Goal: Find specific fact: Find specific fact

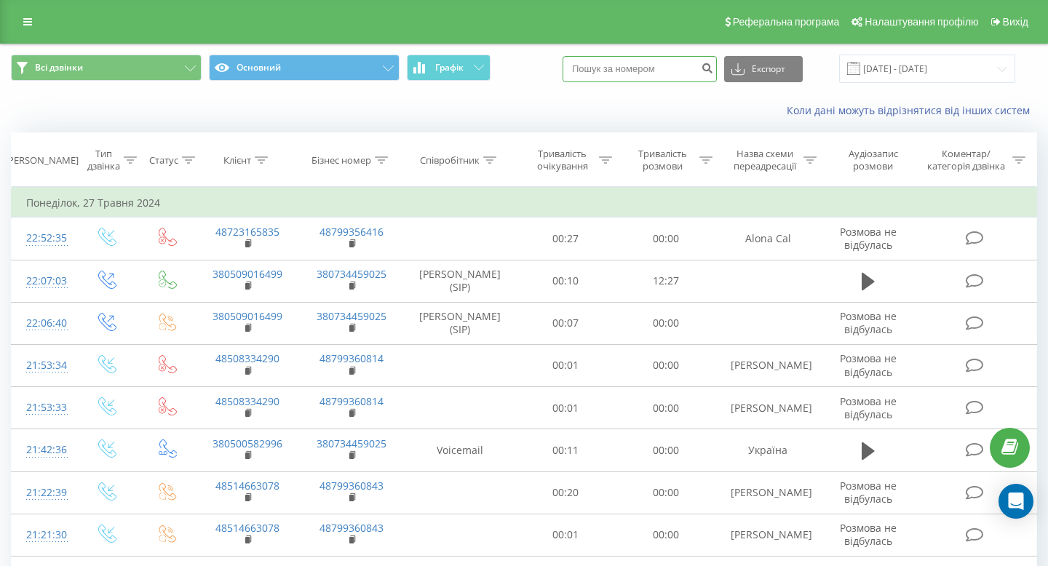
click at [672, 68] on input at bounding box center [640, 69] width 154 height 26
paste input "380933704814"
type input "380933704814"
click at [23, 17] on link at bounding box center [28, 22] width 26 height 20
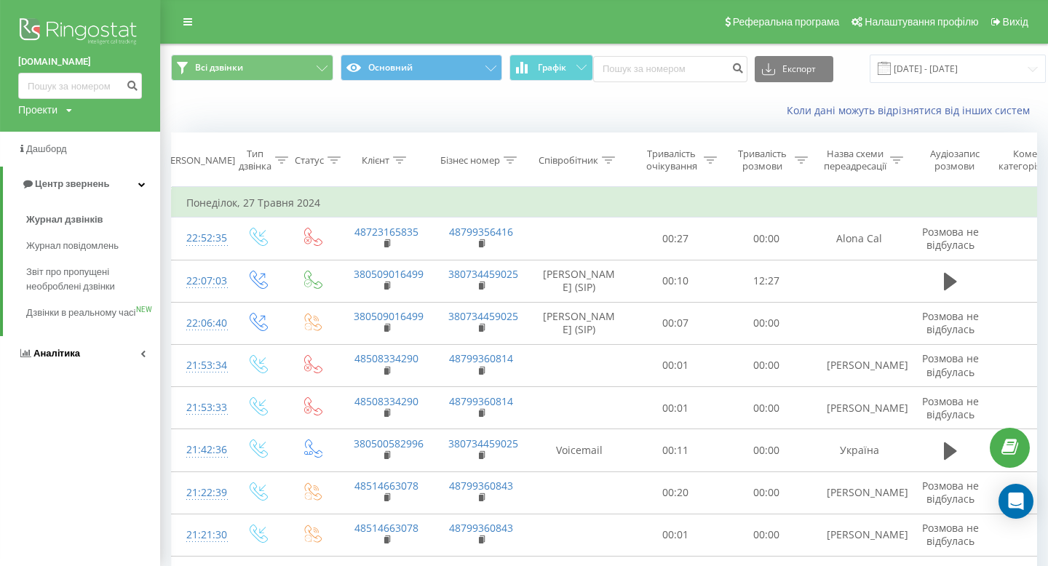
click at [71, 359] on span "Аналiтика" at bounding box center [56, 353] width 47 height 11
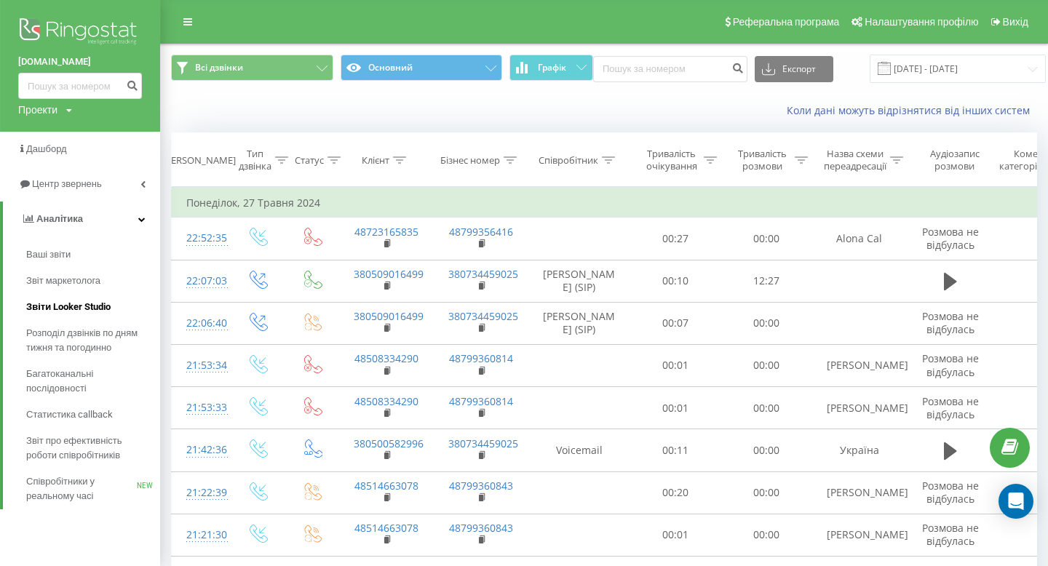
click at [92, 312] on span "Звіти Looker Studio" at bounding box center [68, 307] width 84 height 15
